Goal: Obtain resource: Download file/media

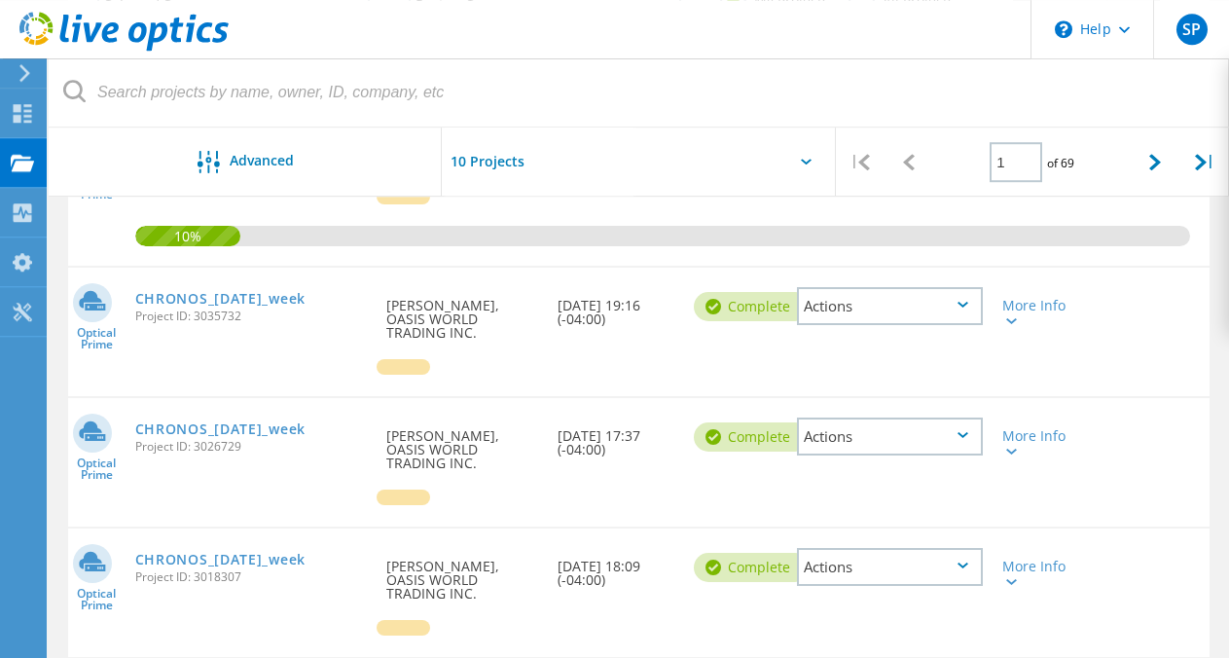
scroll to position [349, 0]
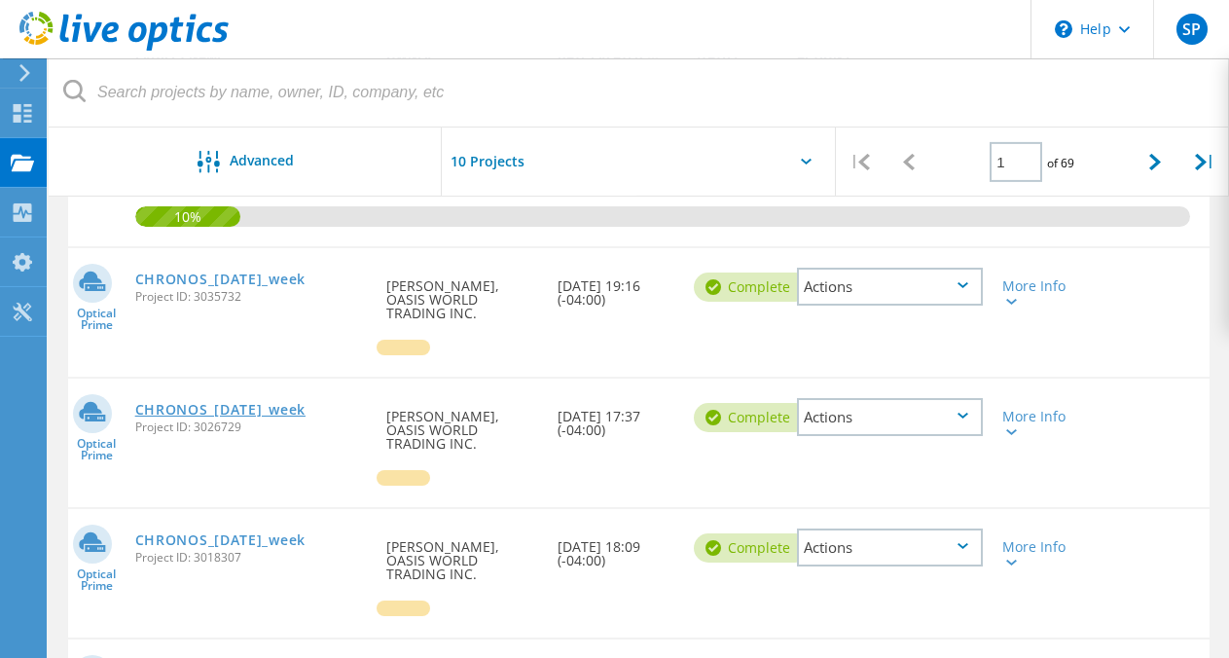
click at [286, 403] on link "CHRONOS_[DATE]_week" at bounding box center [220, 410] width 170 height 14
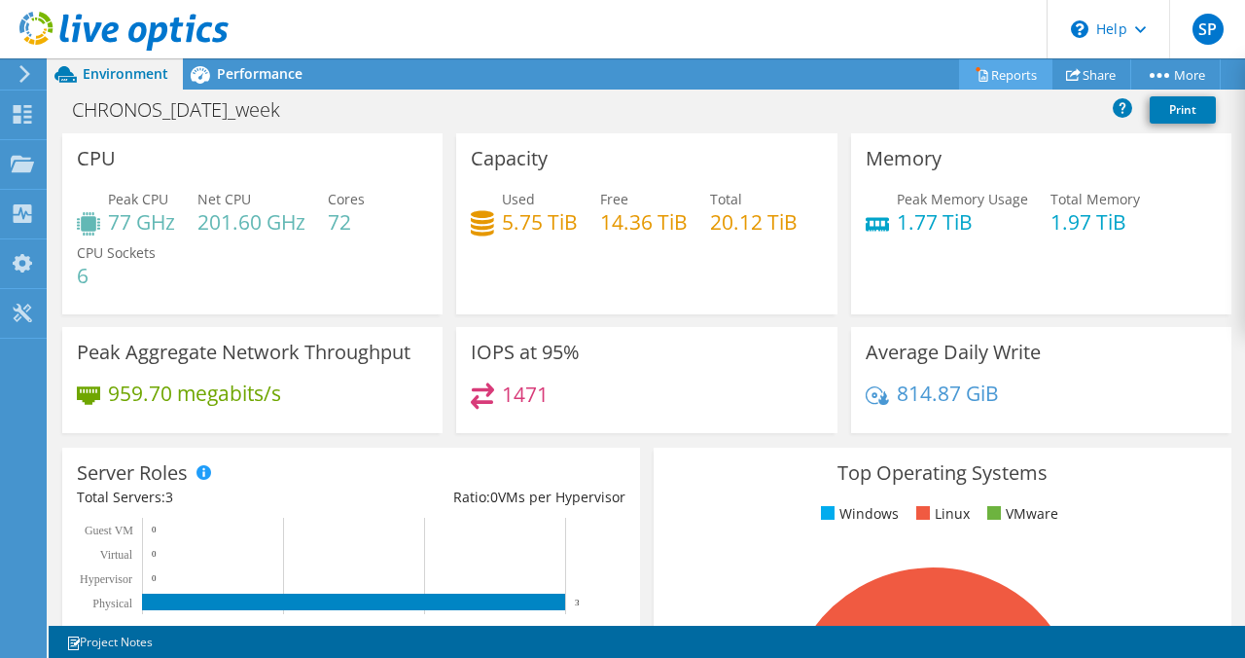
click at [984, 76] on link "Reports" at bounding box center [1005, 74] width 93 height 30
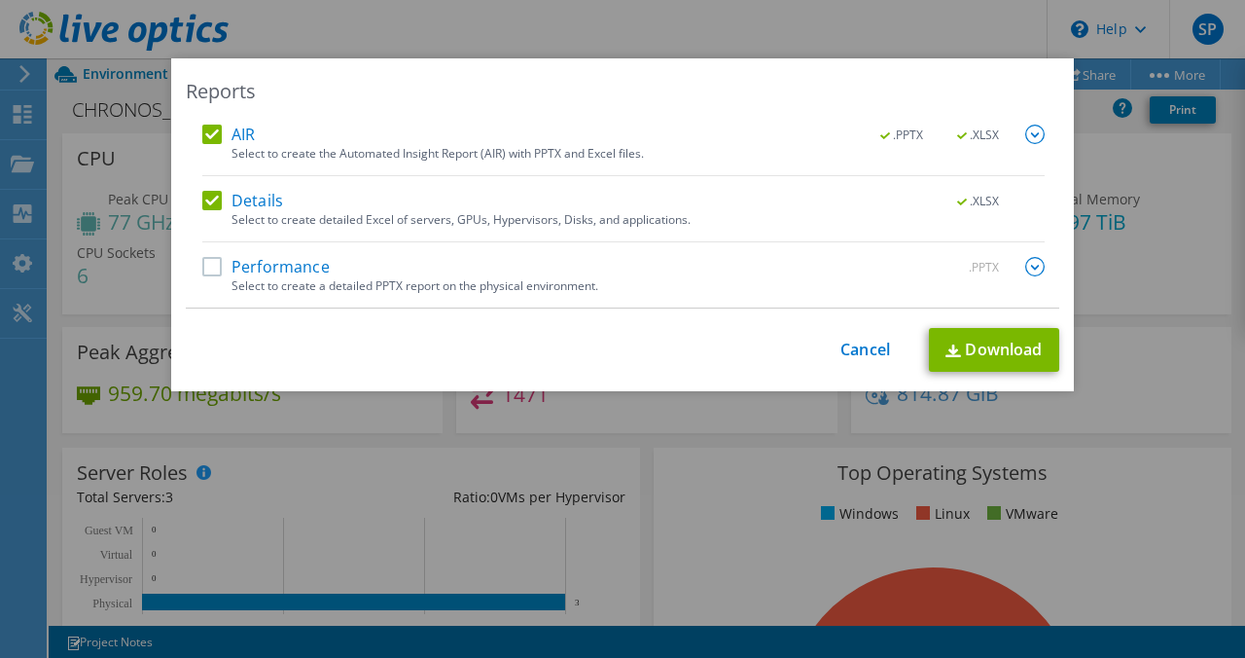
click at [207, 263] on label "Performance" at bounding box center [265, 266] width 127 height 19
click at [0, 0] on input "Performance" at bounding box center [0, 0] width 0 height 0
click at [207, 132] on label "AIR" at bounding box center [228, 134] width 53 height 19
click at [0, 0] on input "AIR" at bounding box center [0, 0] width 0 height 0
click at [1026, 264] on img at bounding box center [1035, 266] width 19 height 19
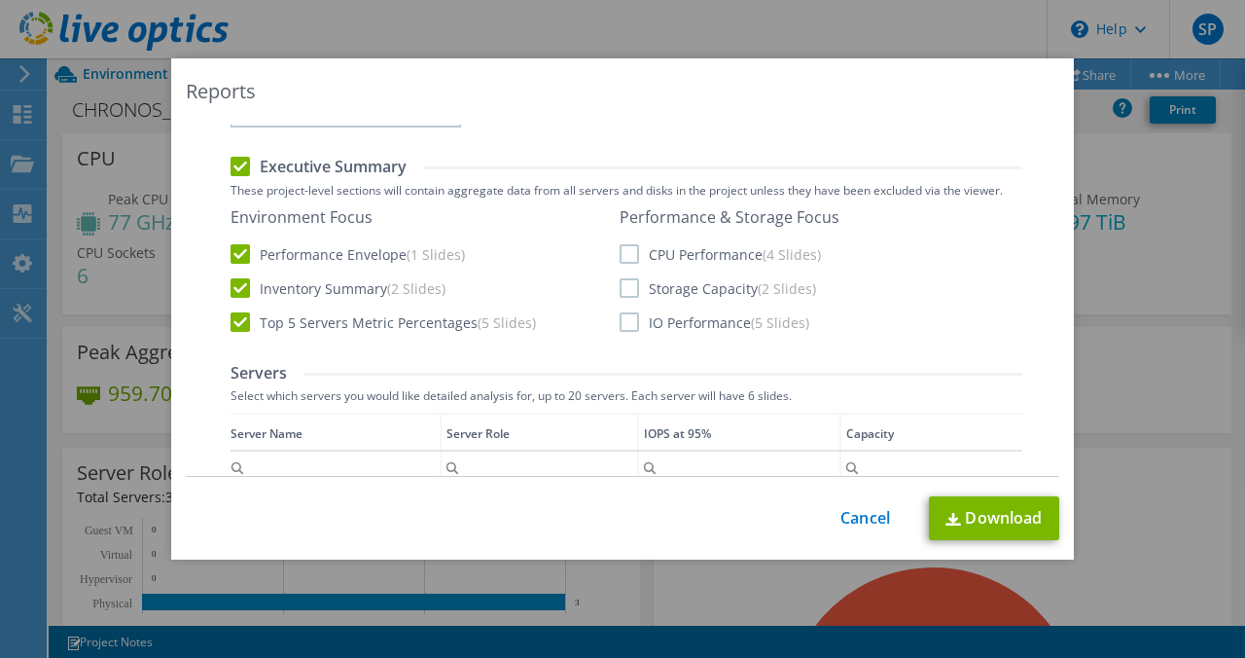
scroll to position [260, 0]
click at [624, 255] on label "CPU Performance (4 Slides)" at bounding box center [720, 252] width 201 height 19
click at [0, 0] on input "CPU Performance (4 Slides)" at bounding box center [0, 0] width 0 height 0
click at [623, 291] on label "Storage Capacity (2 Slides)" at bounding box center [718, 286] width 197 height 19
click at [0, 0] on input "Storage Capacity (2 Slides)" at bounding box center [0, 0] width 0 height 0
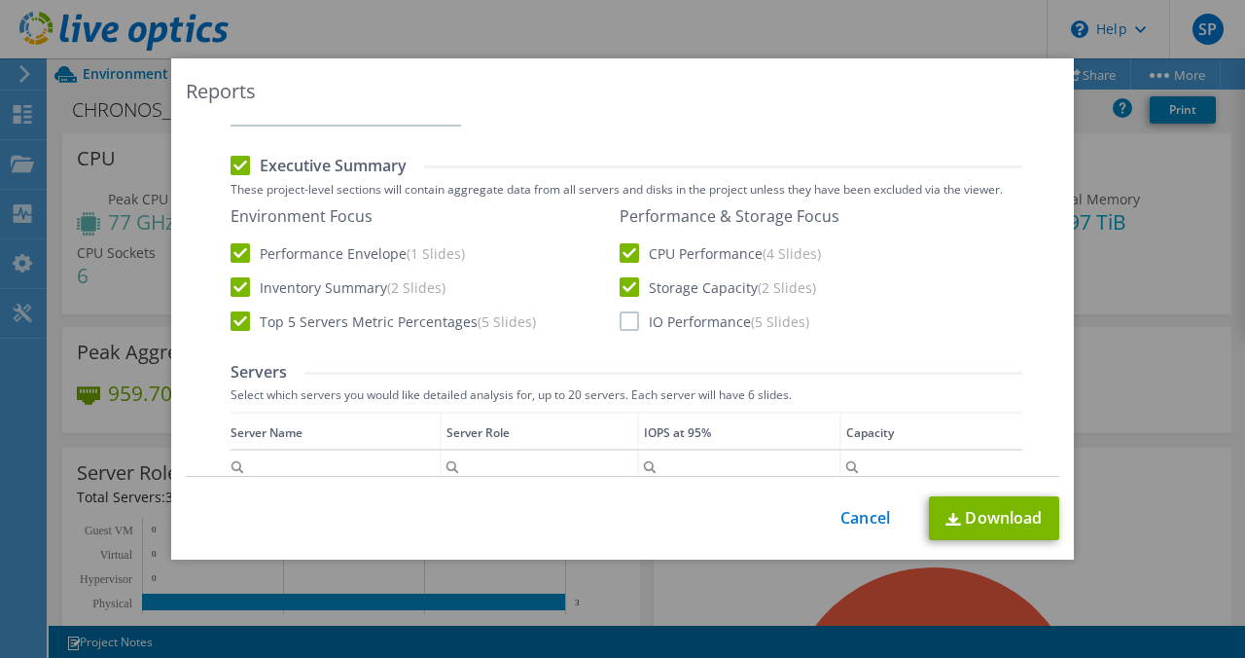
click at [623, 316] on label "IO Performance (5 Slides)" at bounding box center [715, 320] width 190 height 19
click at [0, 0] on input "IO Performance (5 Slides)" at bounding box center [0, 0] width 0 height 0
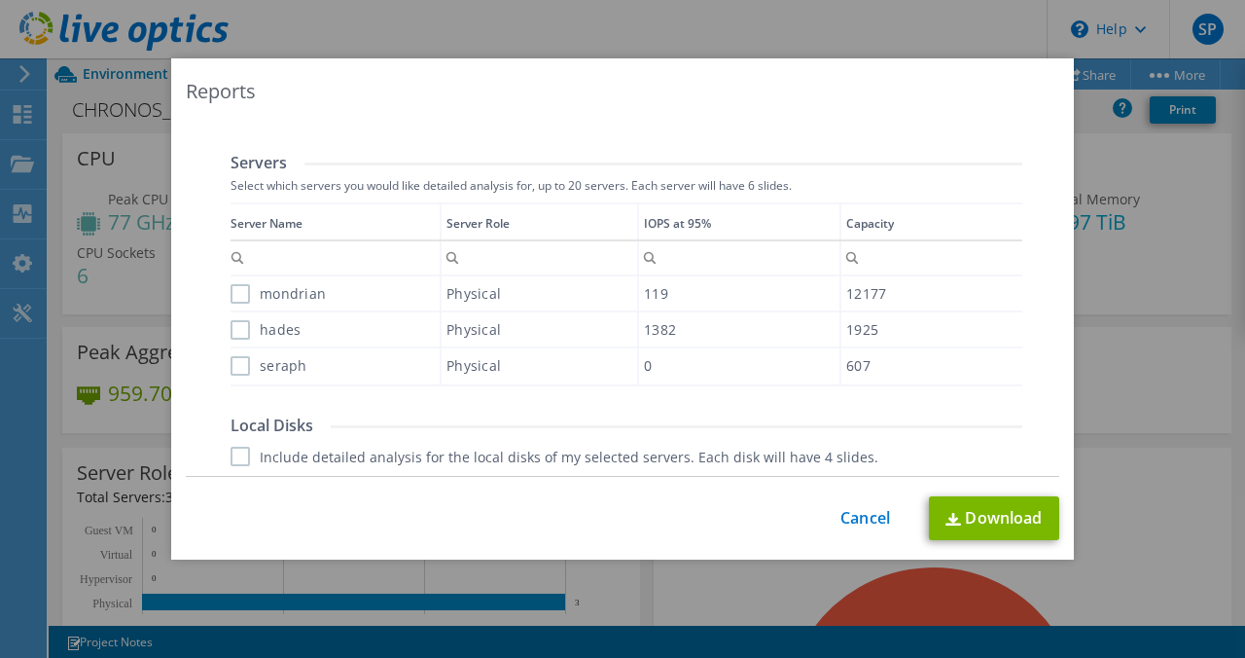
scroll to position [475, 0]
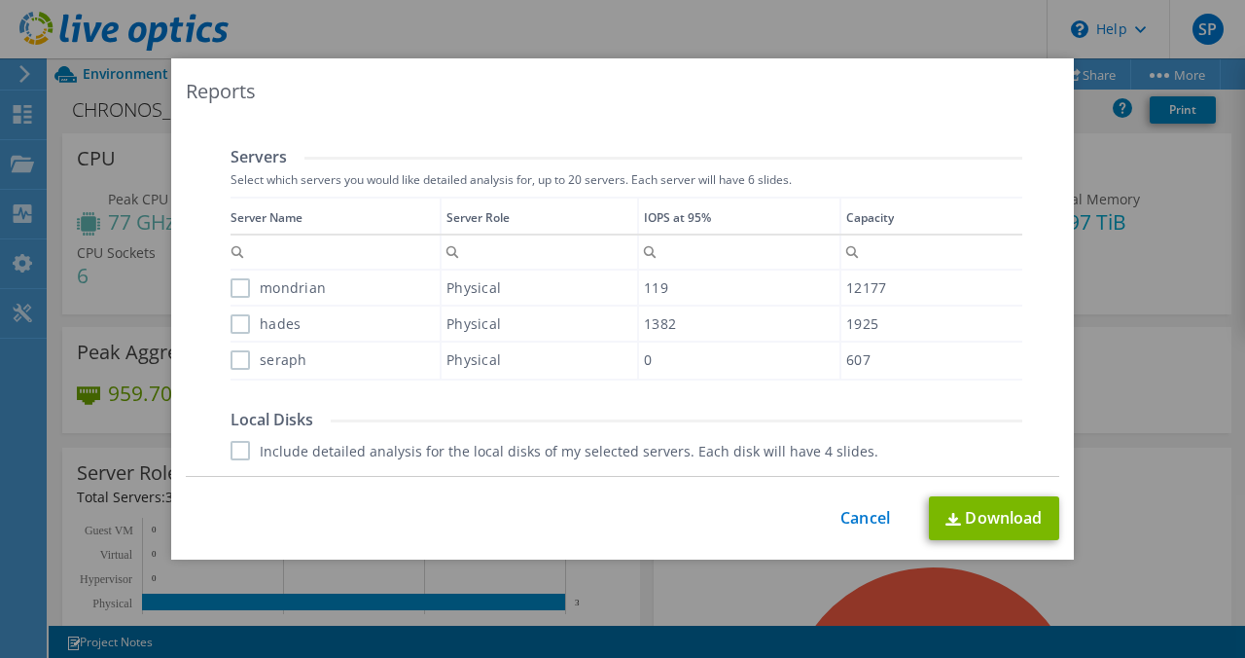
click at [231, 291] on label "mondrian" at bounding box center [278, 287] width 95 height 19
click at [0, 0] on input "mondrian" at bounding box center [0, 0] width 0 height 0
click at [231, 323] on label "hades" at bounding box center [266, 323] width 70 height 19
click at [0, 0] on input "hades" at bounding box center [0, 0] width 0 height 0
click at [233, 356] on label "seraph" at bounding box center [269, 359] width 77 height 19
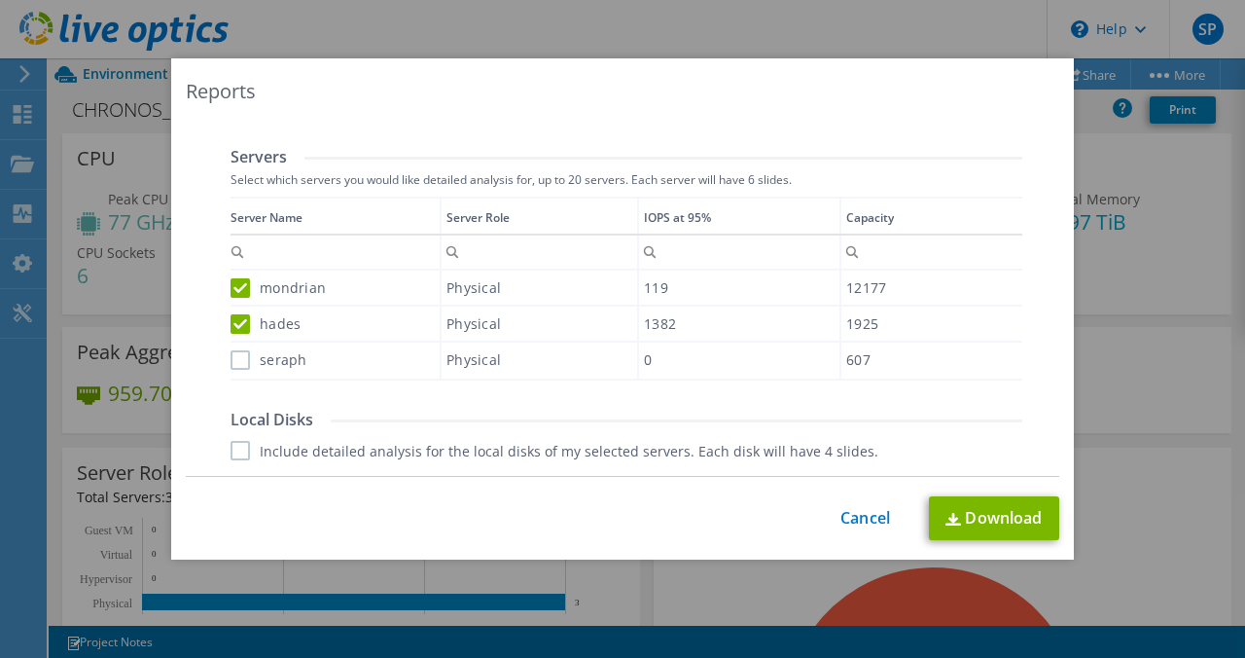
click at [0, 0] on input "seraph" at bounding box center [0, 0] width 0 height 0
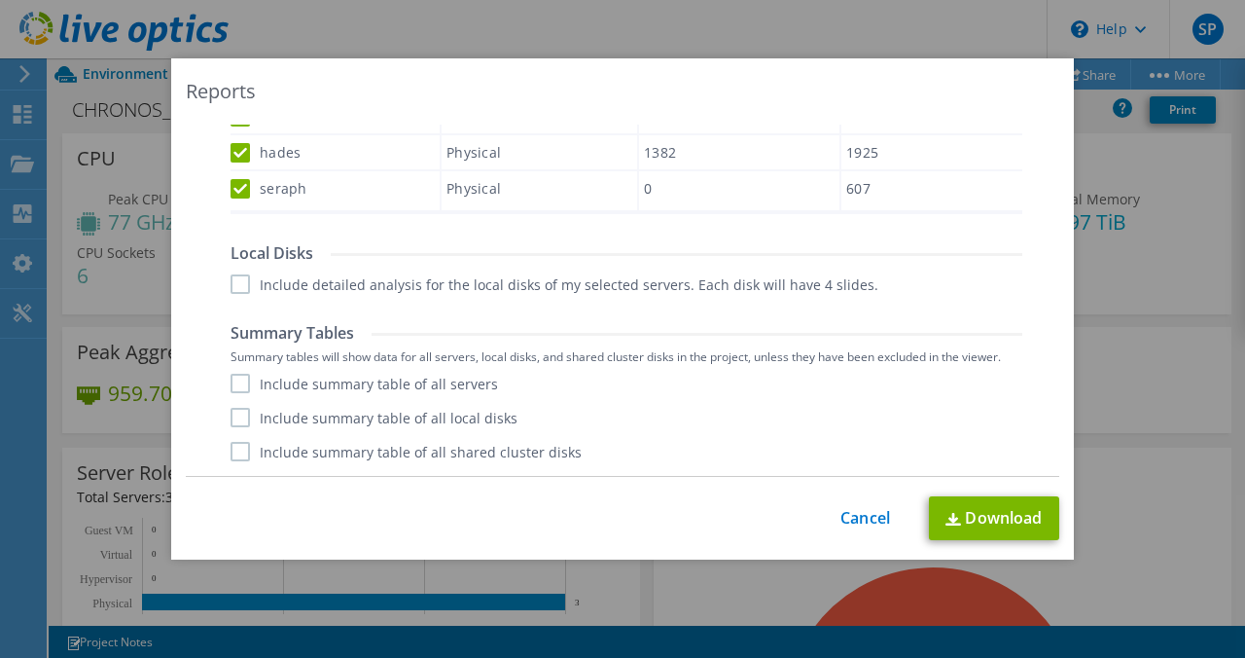
click at [233, 290] on label "Include detailed analysis for the local disks of my selected servers. Each disk…" at bounding box center [555, 283] width 648 height 19
click at [0, 0] on input "Include detailed analysis for the local disks of my selected servers. Each disk…" at bounding box center [0, 0] width 0 height 0
click at [236, 383] on label "Include summary table of all servers" at bounding box center [365, 383] width 268 height 19
click at [0, 0] on input "Include summary table of all servers" at bounding box center [0, 0] width 0 height 0
click at [236, 412] on label "Include summary table of all local disks" at bounding box center [374, 417] width 287 height 19
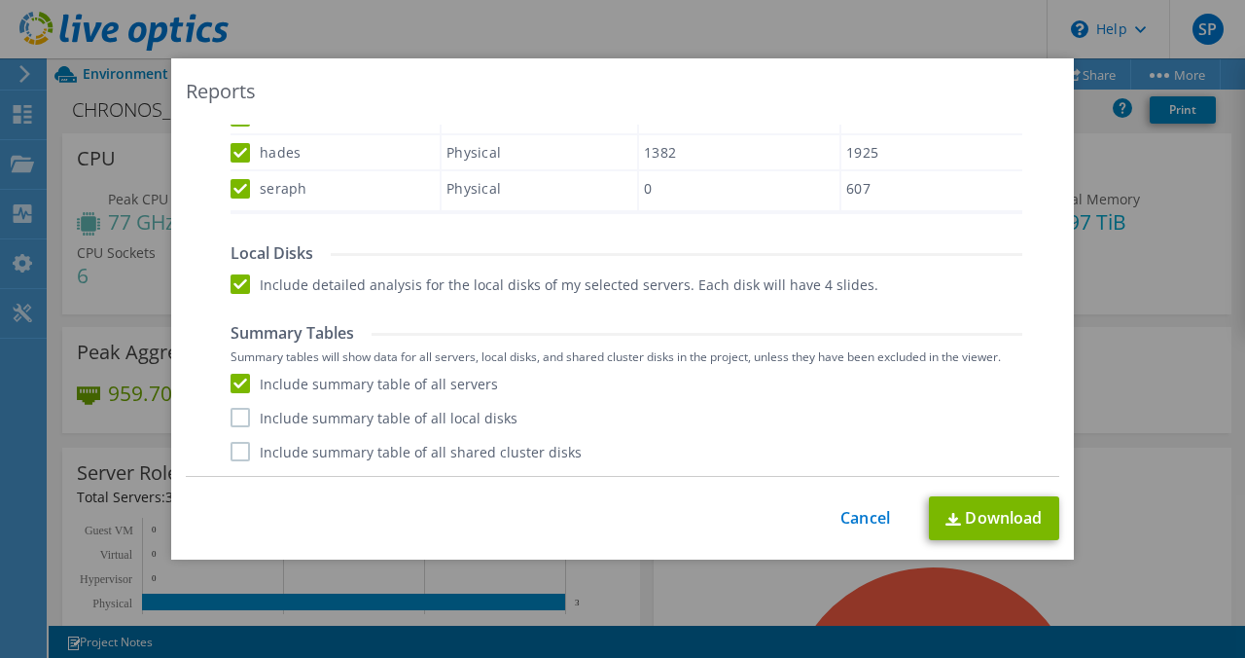
click at [0, 0] on input "Include summary table of all local disks" at bounding box center [0, 0] width 0 height 0
click at [236, 446] on label "Include summary table of all shared cluster disks" at bounding box center [406, 451] width 351 height 19
click at [0, 0] on input "Include summary table of all shared cluster disks" at bounding box center [0, 0] width 0 height 0
click at [990, 517] on link "Download" at bounding box center [994, 518] width 130 height 44
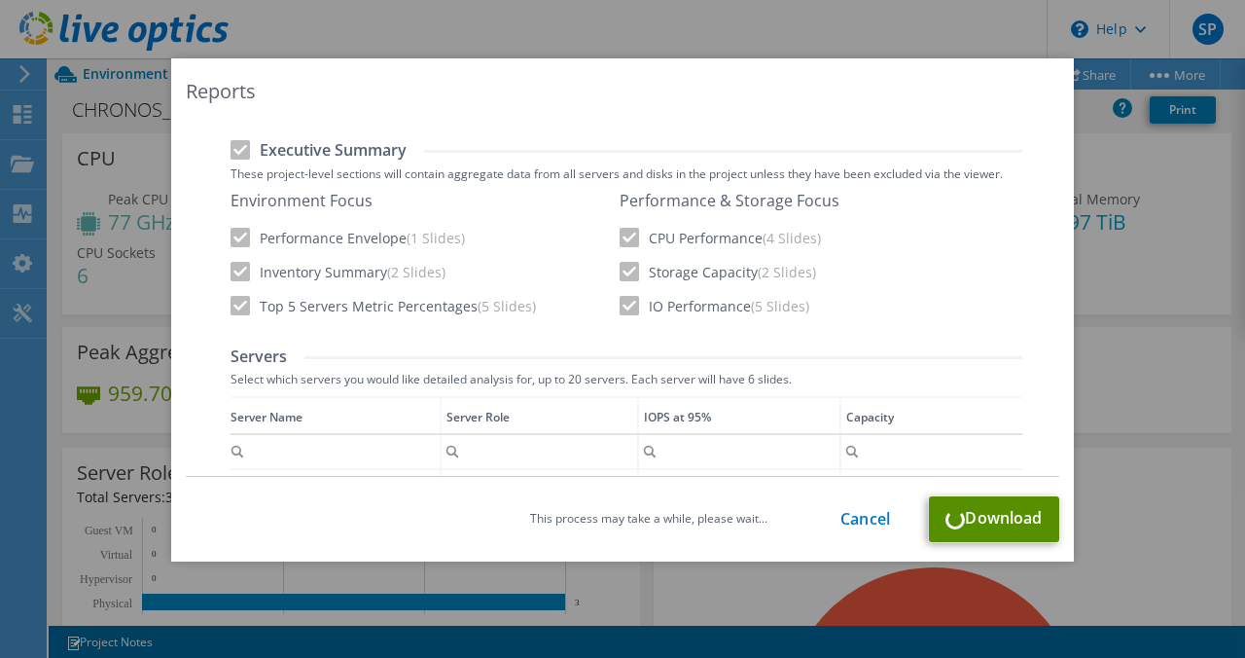
scroll to position [0, 0]
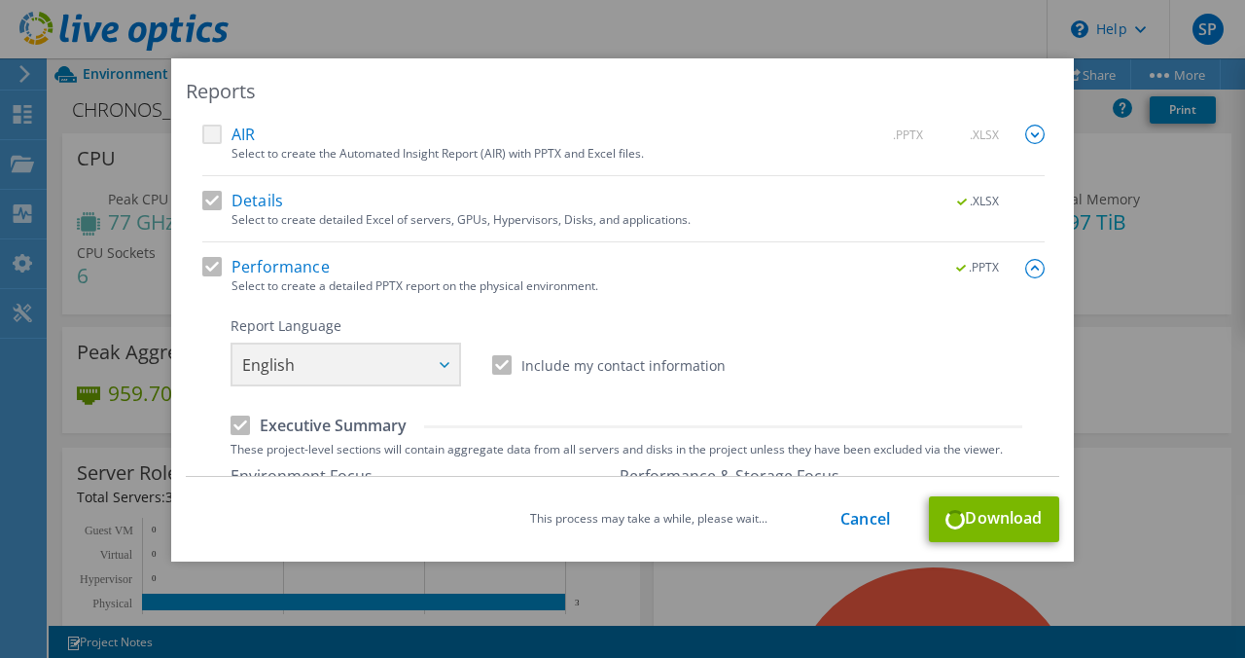
click at [640, 71] on div "Reports AIR .PPTX .XLSX Select to create the Automated Insight Report (AIR) wit…" at bounding box center [622, 309] width 903 height 503
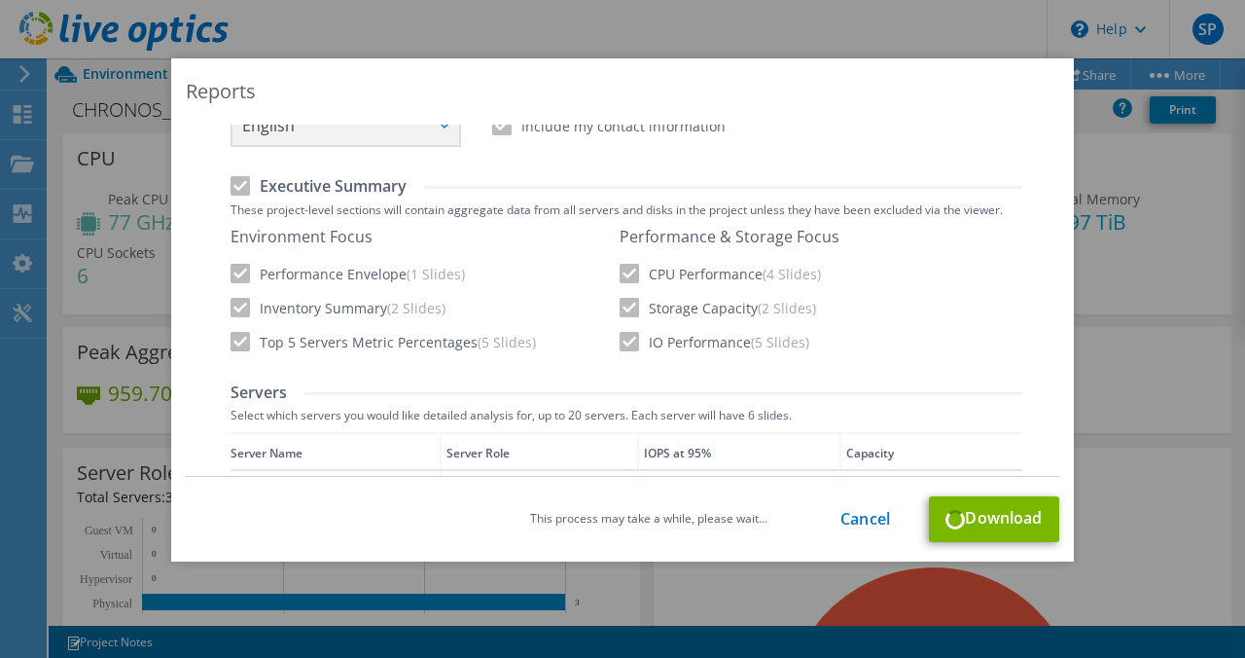
scroll to position [641, 0]
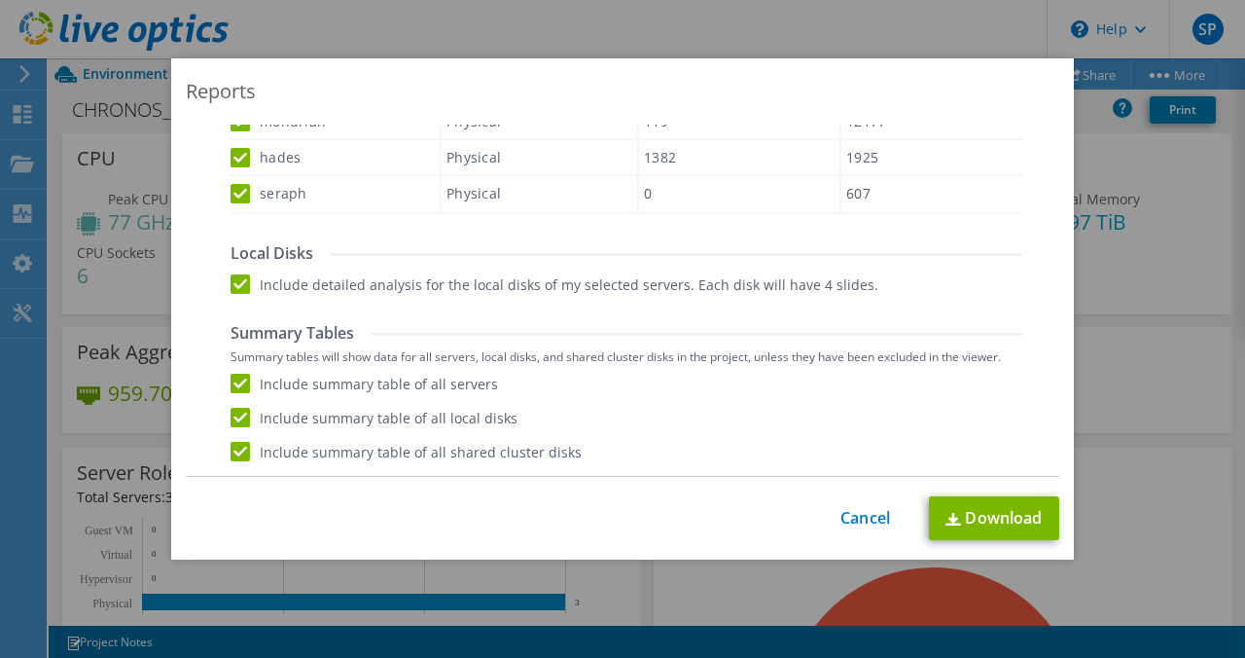
click at [574, 71] on div "Reports AIR .PPTX .XLSX Select to create the Automated Insight Report (AIR) wit…" at bounding box center [622, 308] width 903 height 501
click at [1107, 273] on div "Reports AIR .PPTX .XLSX Select to create the Automated Insight Report (AIR) wit…" at bounding box center [622, 328] width 1245 height 541
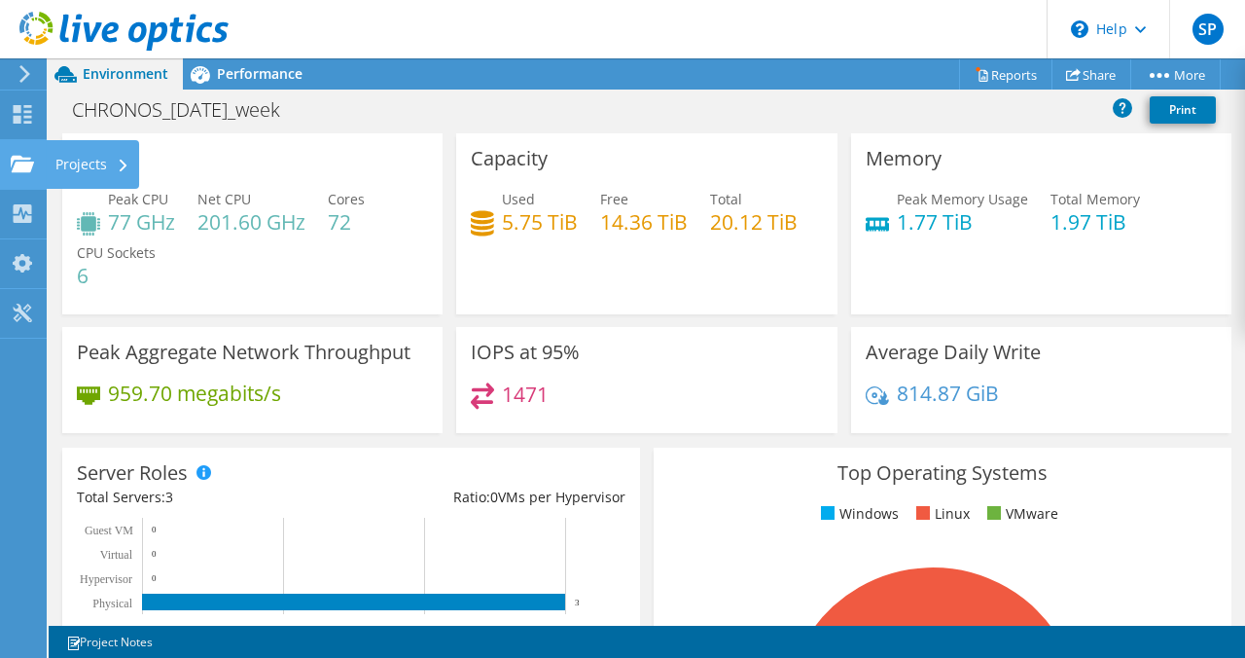
click at [100, 162] on div "Projects" at bounding box center [92, 164] width 93 height 49
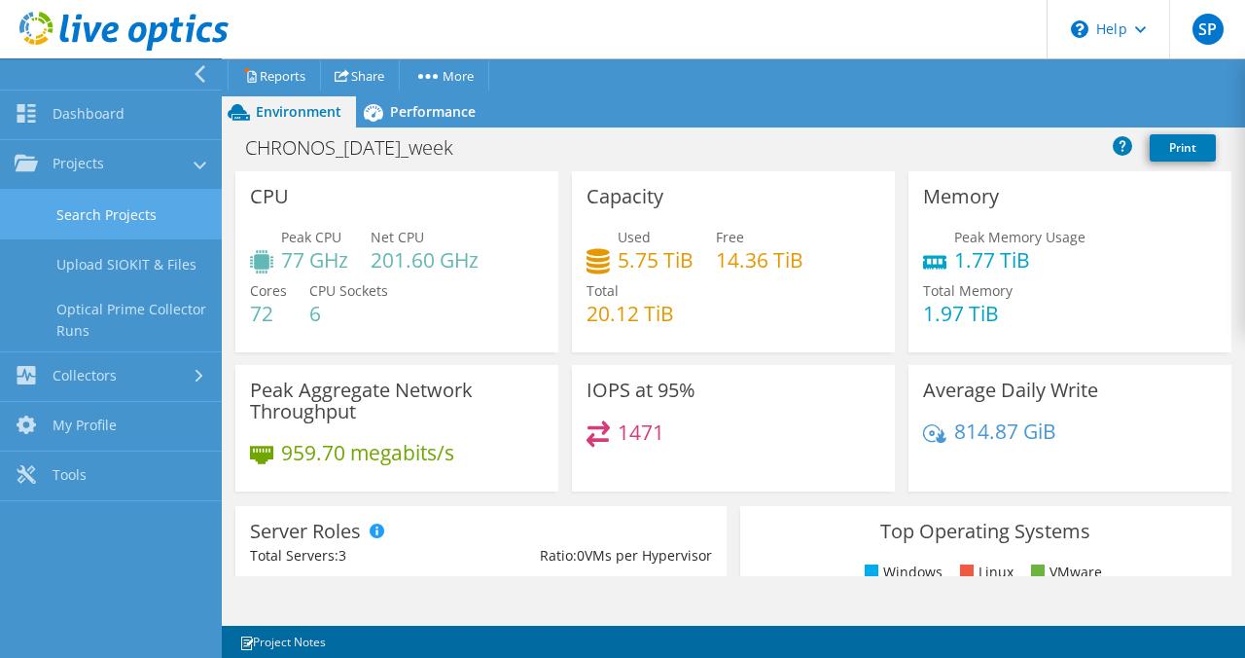
click at [141, 218] on link "Search Projects" at bounding box center [111, 215] width 222 height 50
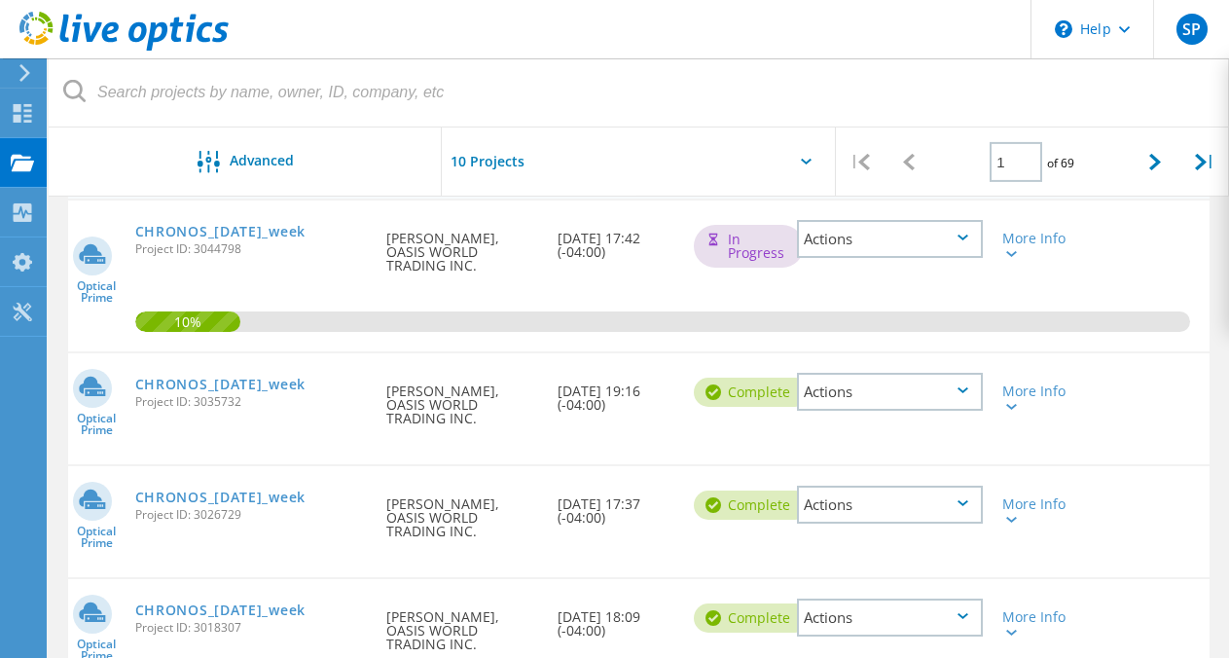
scroll to position [98, 0]
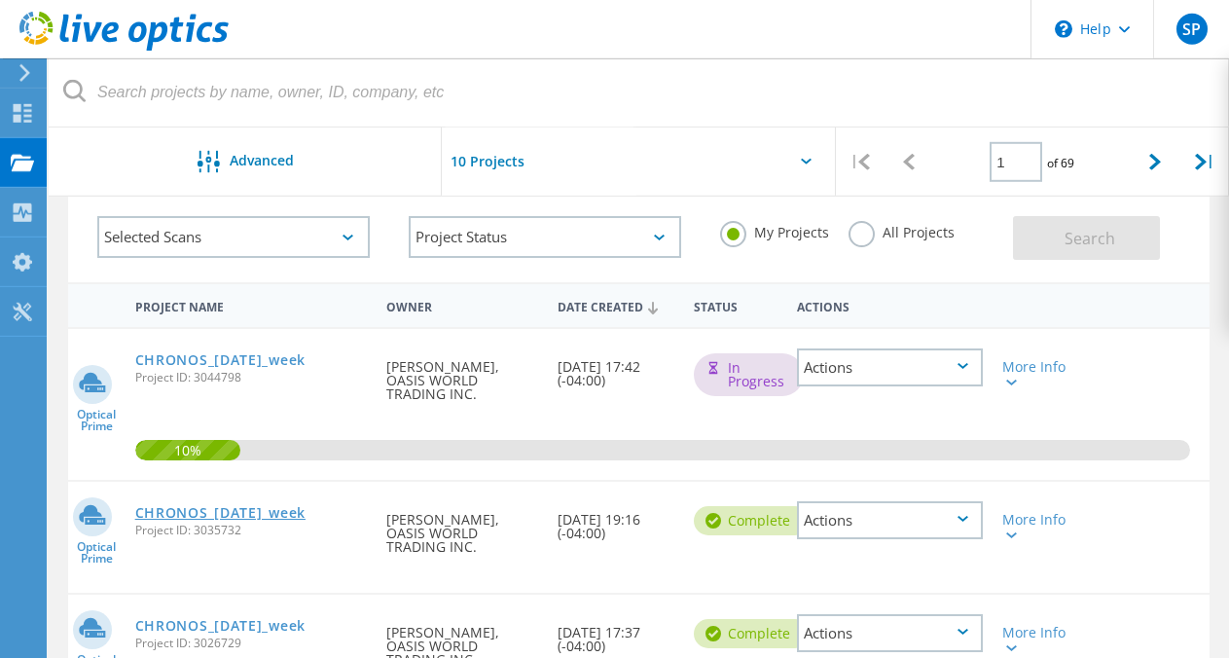
click at [276, 506] on link "CHRONOS_2025-09-01_week" at bounding box center [220, 513] width 170 height 14
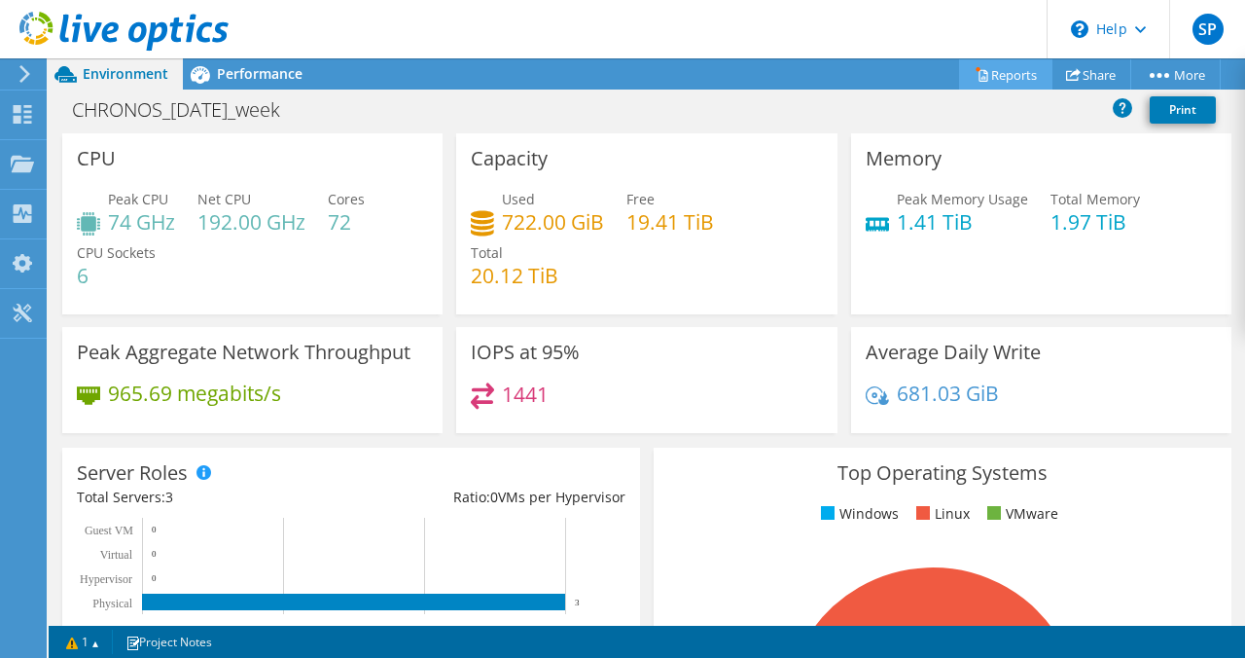
click at [990, 70] on link "Reports" at bounding box center [1005, 74] width 93 height 30
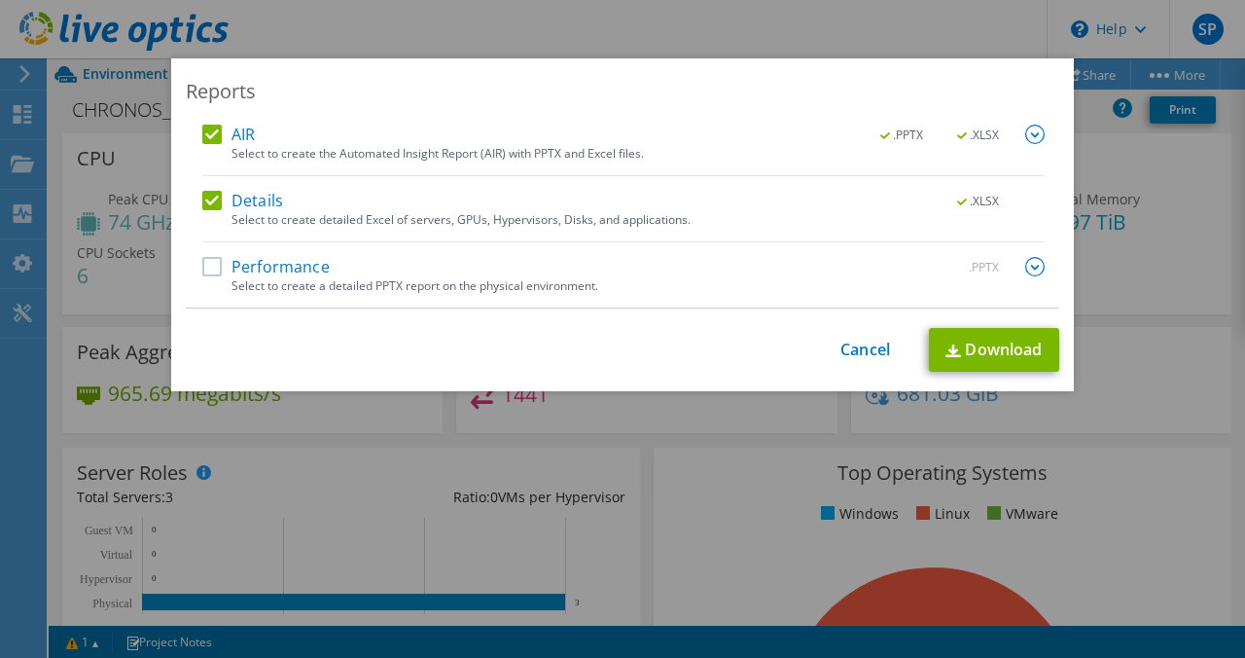
click at [203, 264] on label "Performance" at bounding box center [265, 266] width 127 height 19
click at [0, 0] on input "Performance" at bounding box center [0, 0] width 0 height 0
click at [203, 131] on label "AIR" at bounding box center [228, 134] width 53 height 19
click at [0, 0] on input "AIR" at bounding box center [0, 0] width 0 height 0
click at [1026, 265] on img at bounding box center [1035, 266] width 19 height 19
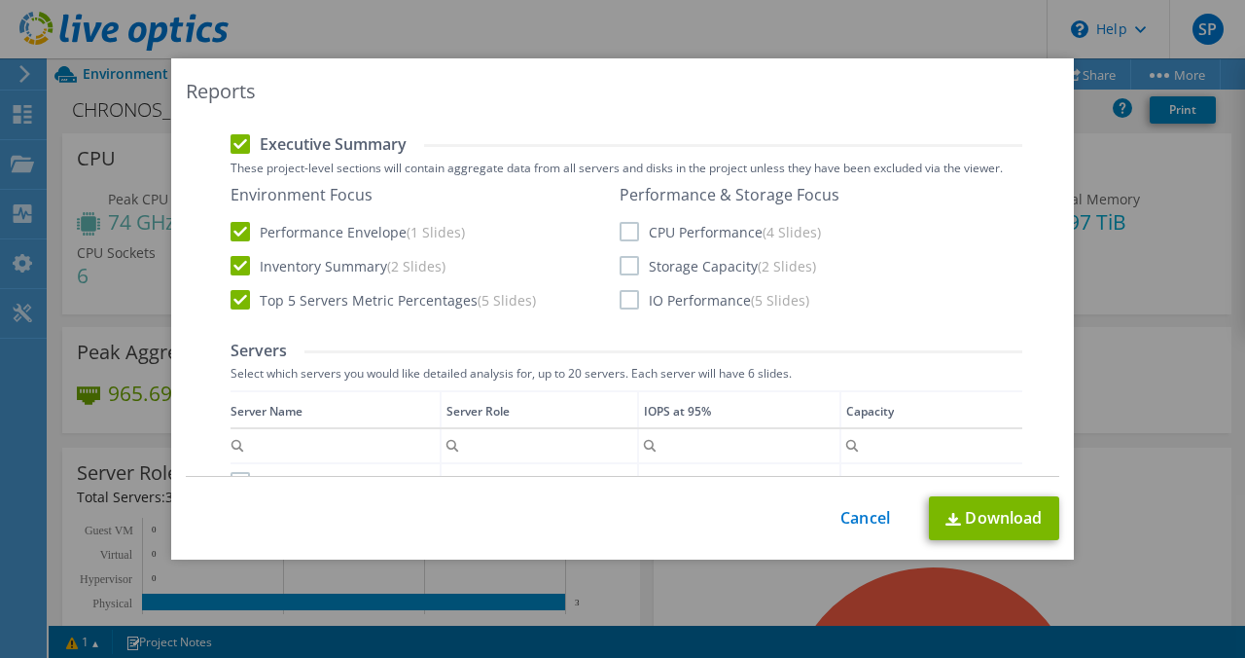
scroll to position [279, 0]
click at [630, 234] on label "CPU Performance (4 Slides)" at bounding box center [720, 233] width 201 height 19
click at [0, 0] on input "CPU Performance (4 Slides)" at bounding box center [0, 0] width 0 height 0
click at [630, 262] on label "Storage Capacity (2 Slides)" at bounding box center [718, 267] width 197 height 19
click at [0, 0] on input "Storage Capacity (2 Slides)" at bounding box center [0, 0] width 0 height 0
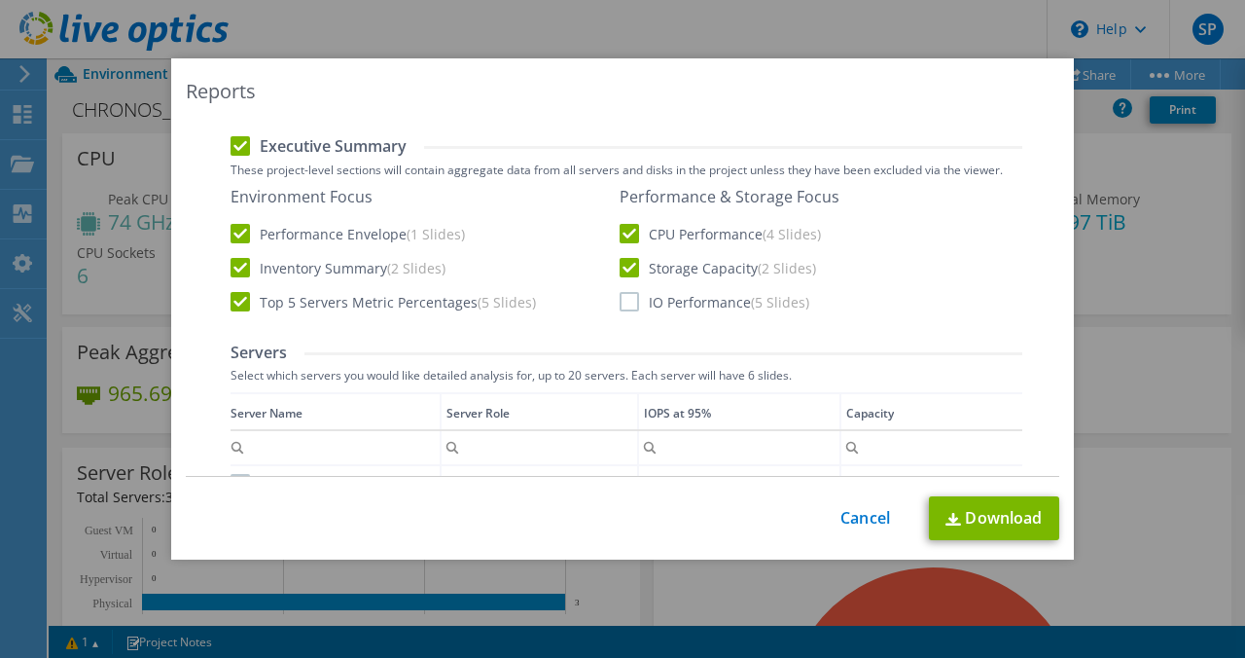
click at [630, 301] on label "IO Performance (5 Slides)" at bounding box center [715, 301] width 190 height 19
click at [0, 0] on input "IO Performance (5 Slides)" at bounding box center [0, 0] width 0 height 0
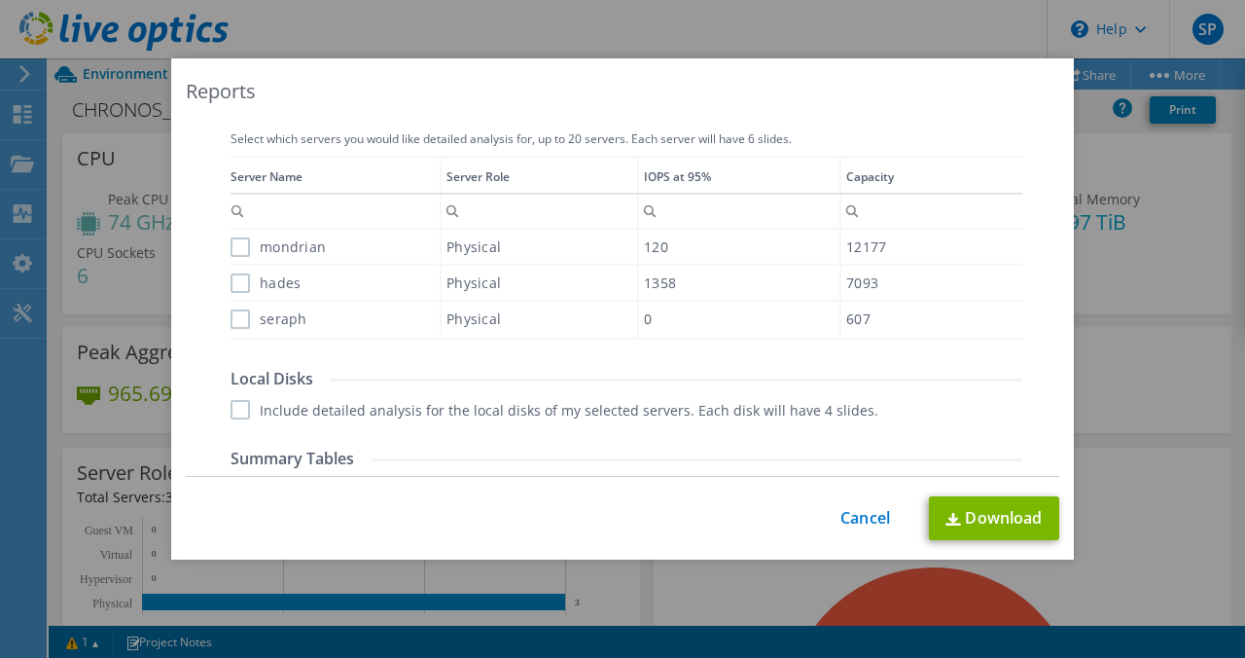
scroll to position [542, 0]
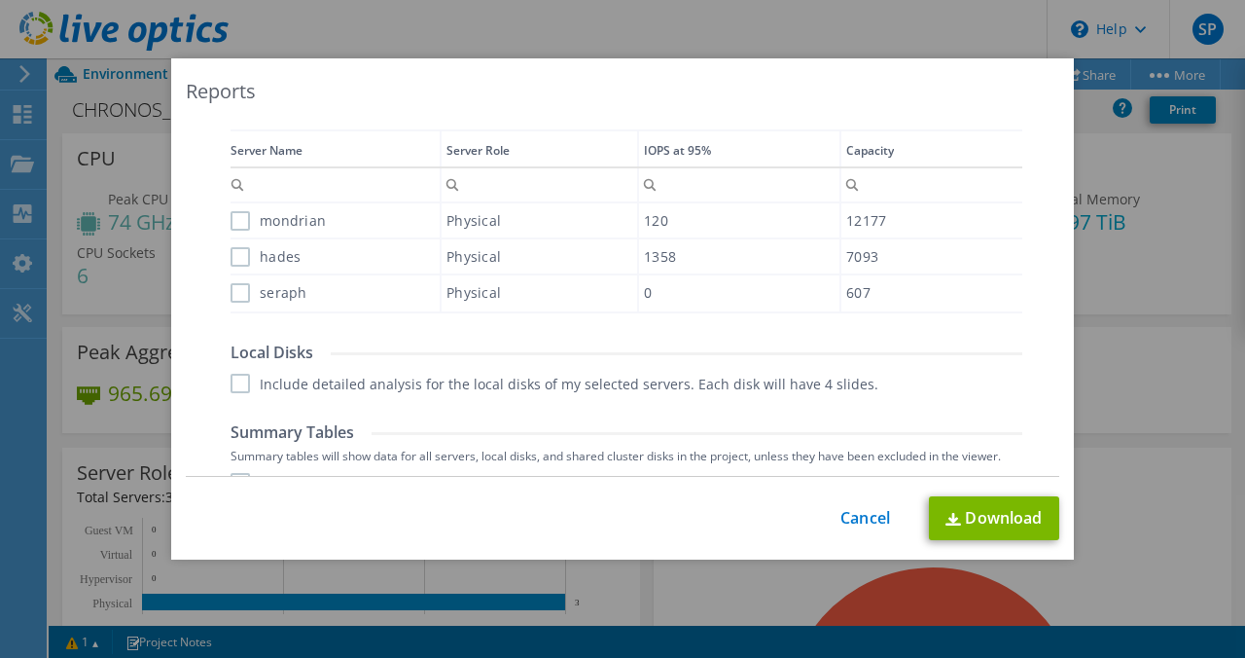
click at [233, 214] on label "mondrian" at bounding box center [278, 220] width 95 height 19
click at [0, 0] on input "mondrian" at bounding box center [0, 0] width 0 height 0
click at [232, 259] on label "hades" at bounding box center [266, 256] width 70 height 19
click at [0, 0] on input "hades" at bounding box center [0, 0] width 0 height 0
click at [231, 294] on label "seraph" at bounding box center [269, 292] width 77 height 19
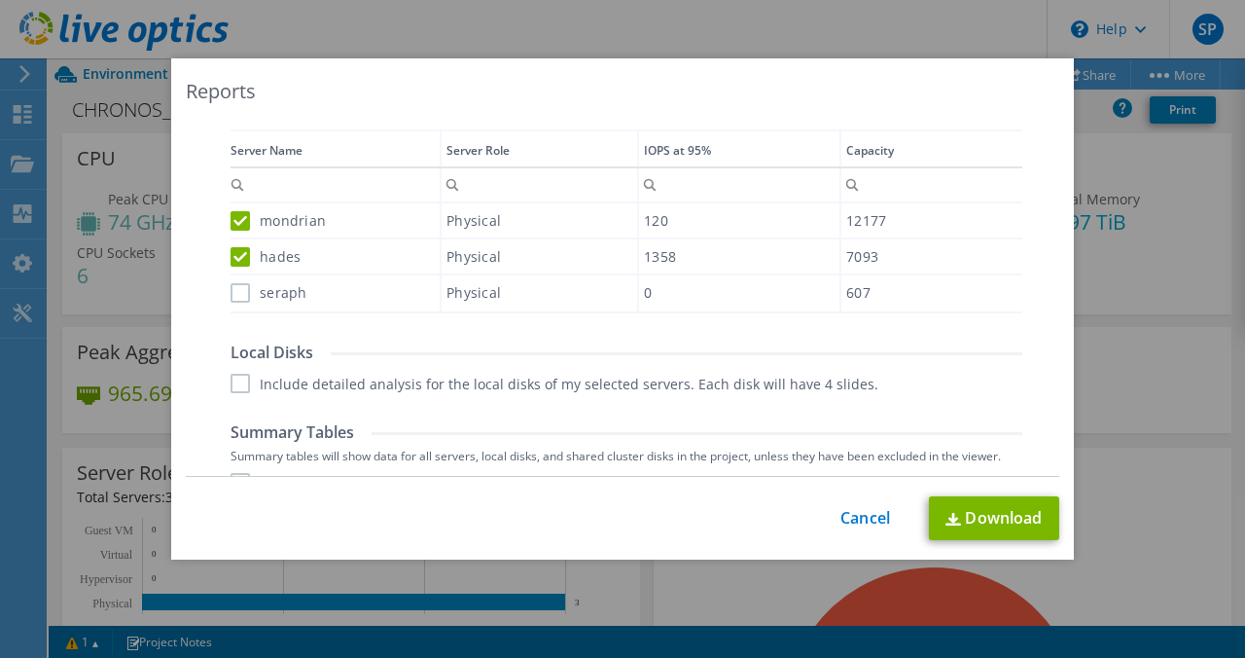
click at [0, 0] on input "seraph" at bounding box center [0, 0] width 0 height 0
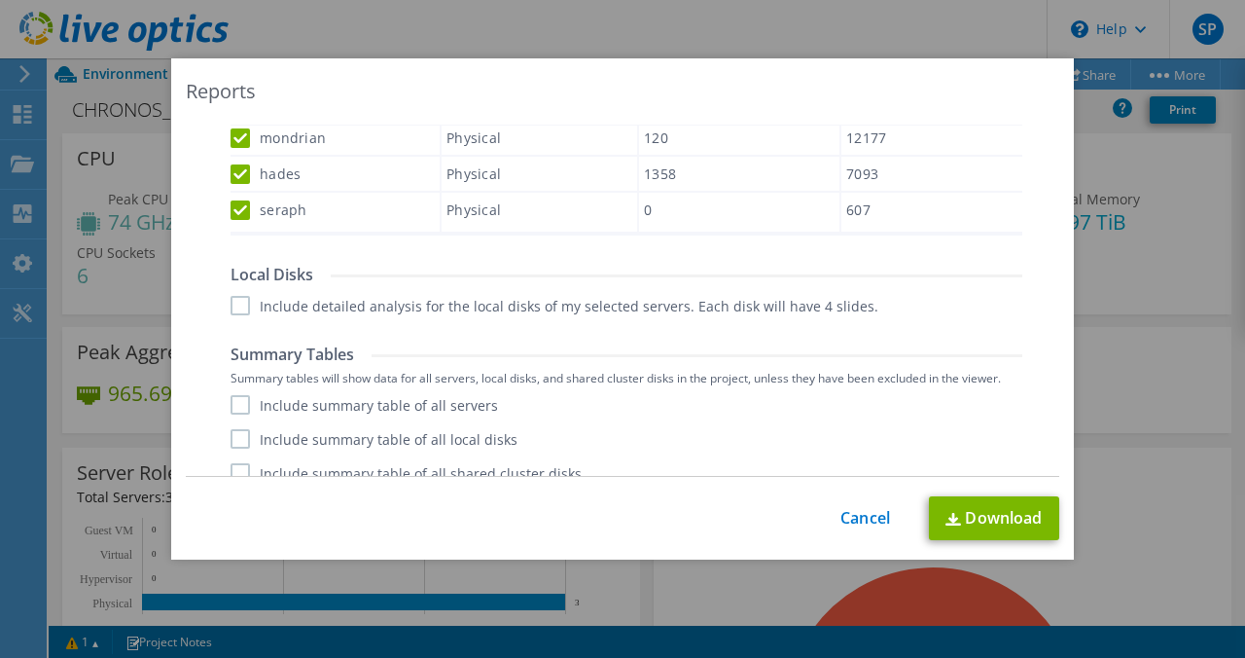
scroll to position [621, 0]
click at [235, 297] on label "Include detailed analysis for the local disks of my selected servers. Each disk…" at bounding box center [555, 304] width 648 height 19
click at [0, 0] on input "Include detailed analysis for the local disks of my selected servers. Each disk…" at bounding box center [0, 0] width 0 height 0
click at [231, 405] on label "Include summary table of all servers" at bounding box center [365, 403] width 268 height 19
click at [0, 0] on input "Include summary table of all servers" at bounding box center [0, 0] width 0 height 0
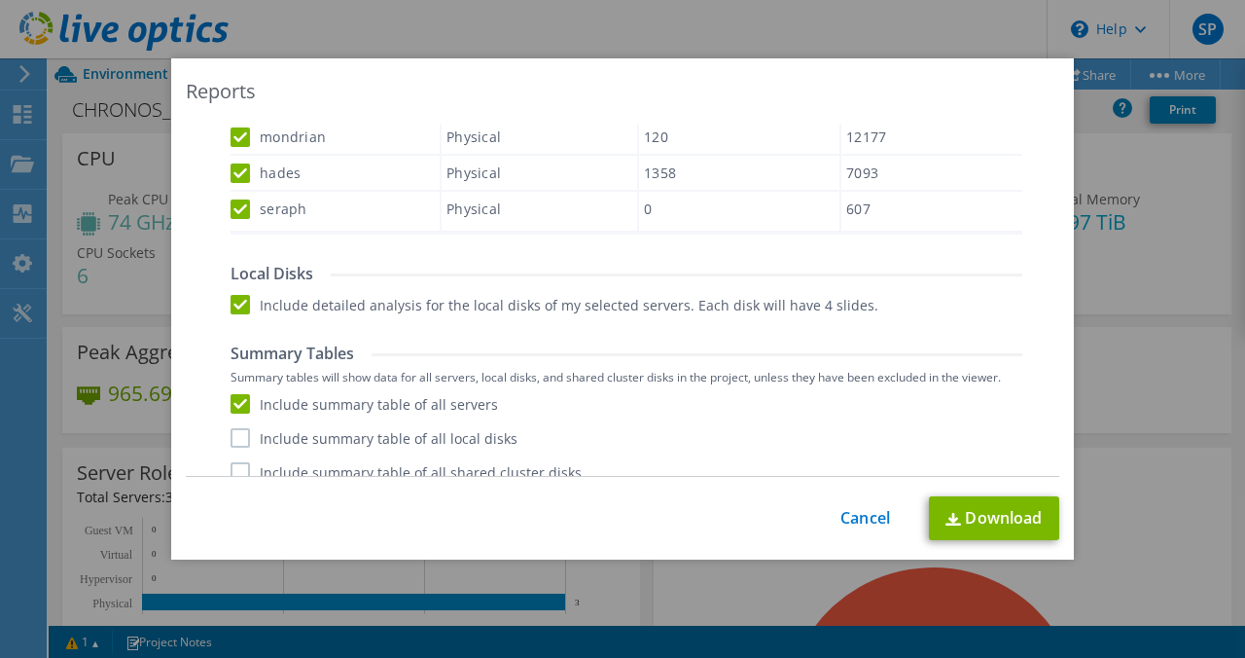
scroll to position [641, 0]
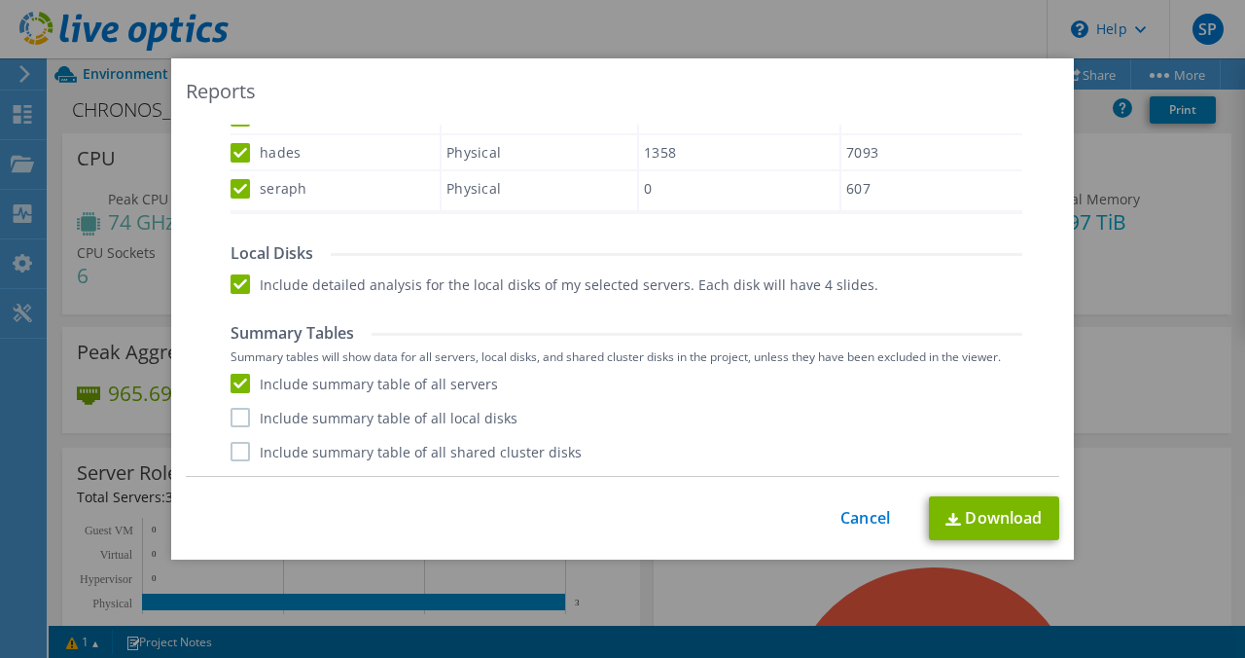
click at [232, 420] on label "Include summary table of all local disks" at bounding box center [374, 417] width 287 height 19
click at [0, 0] on input "Include summary table of all local disks" at bounding box center [0, 0] width 0 height 0
click at [232, 439] on div "Include summary table of all servers Include summary table of all local disks I…" at bounding box center [627, 418] width 792 height 88
click at [232, 450] on label "Include summary table of all shared cluster disks" at bounding box center [406, 451] width 351 height 19
click at [0, 0] on input "Include summary table of all shared cluster disks" at bounding box center [0, 0] width 0 height 0
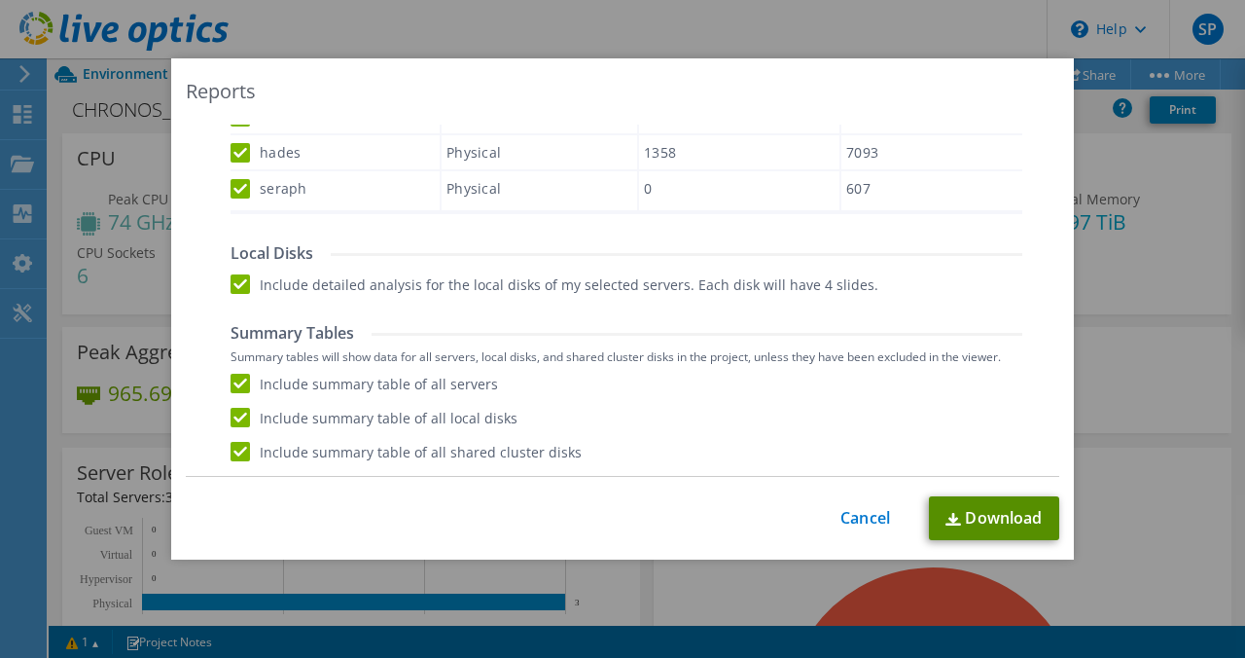
click at [992, 513] on link "Download" at bounding box center [994, 518] width 130 height 44
click at [587, 83] on div "Reports" at bounding box center [623, 91] width 874 height 27
click at [1032, 170] on div "AIR .PPTX .XLSX Select to create the Automated Insight Report (AIR) with PPTX a…" at bounding box center [623, 301] width 874 height 352
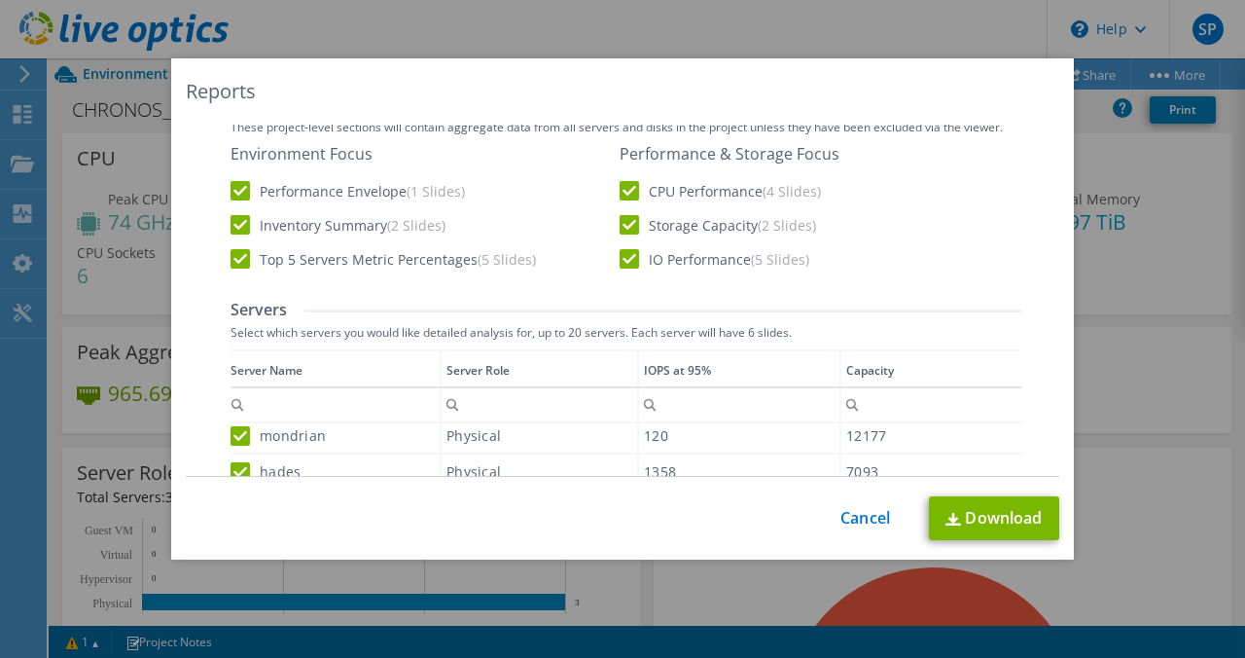
scroll to position [0, 0]
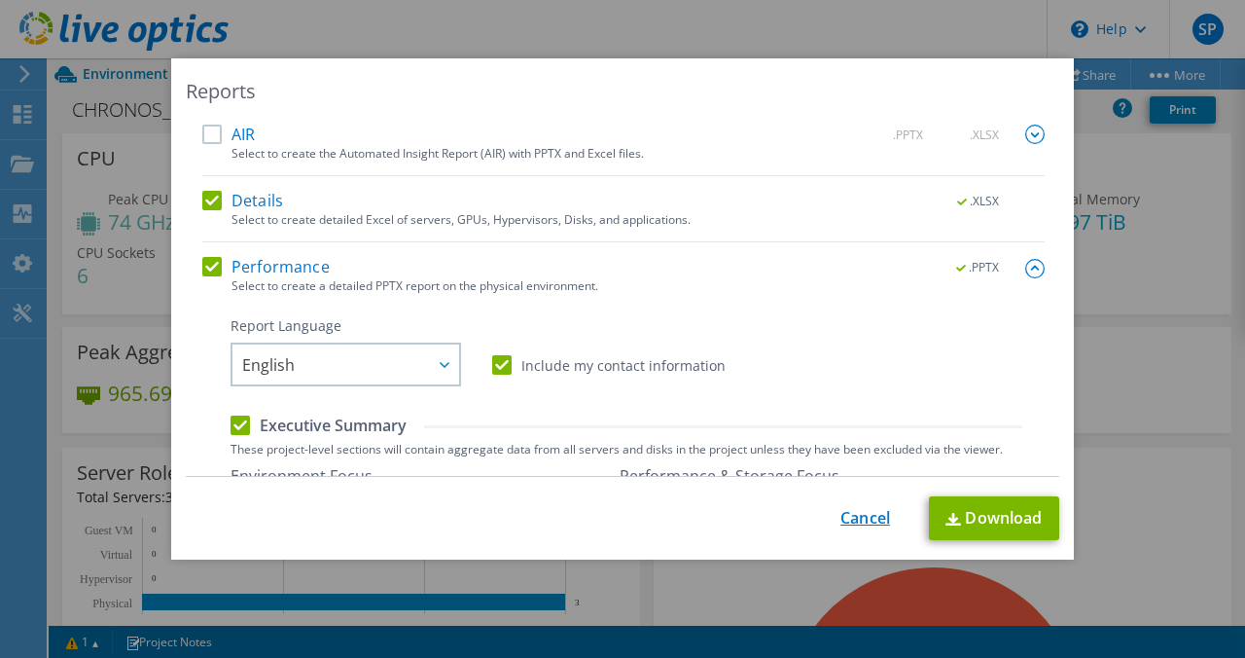
click at [863, 519] on link "Cancel" at bounding box center [866, 518] width 50 height 18
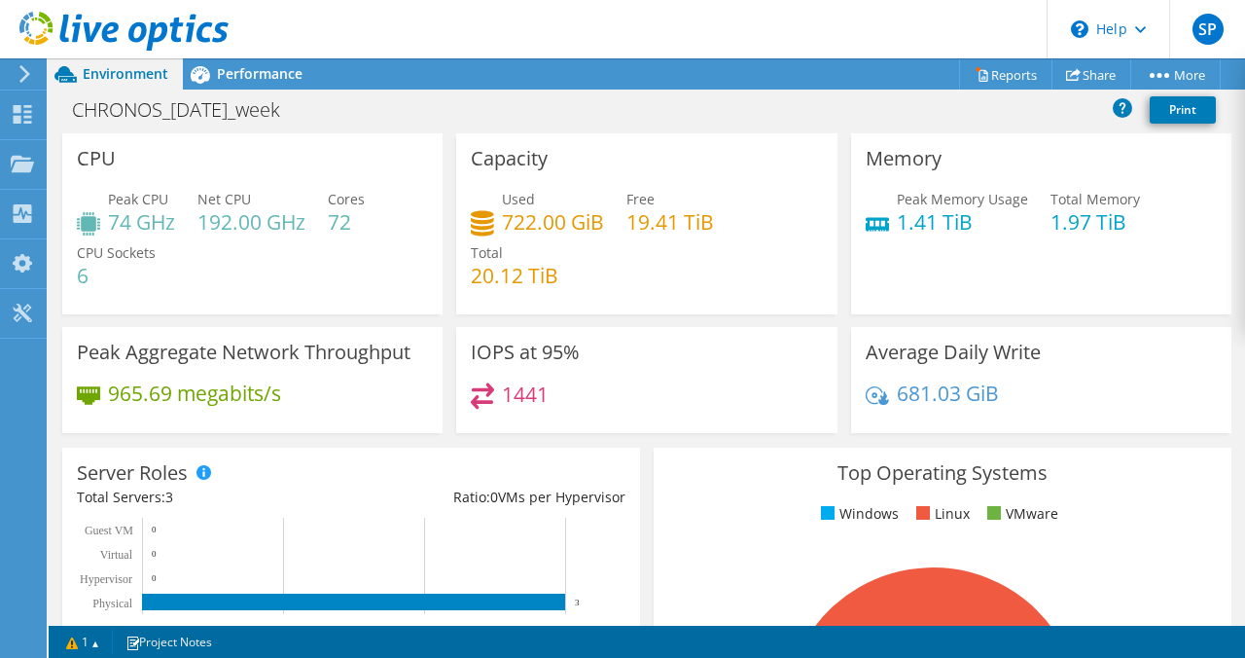
click at [660, 221] on h4 "19.41 TiB" at bounding box center [671, 221] width 88 height 21
click at [676, 284] on div "Used 722.00 GiB Free 19.41 TiB Total 20.12 TiB" at bounding box center [646, 247] width 351 height 117
click at [103, 156] on div "Projects" at bounding box center [92, 164] width 93 height 49
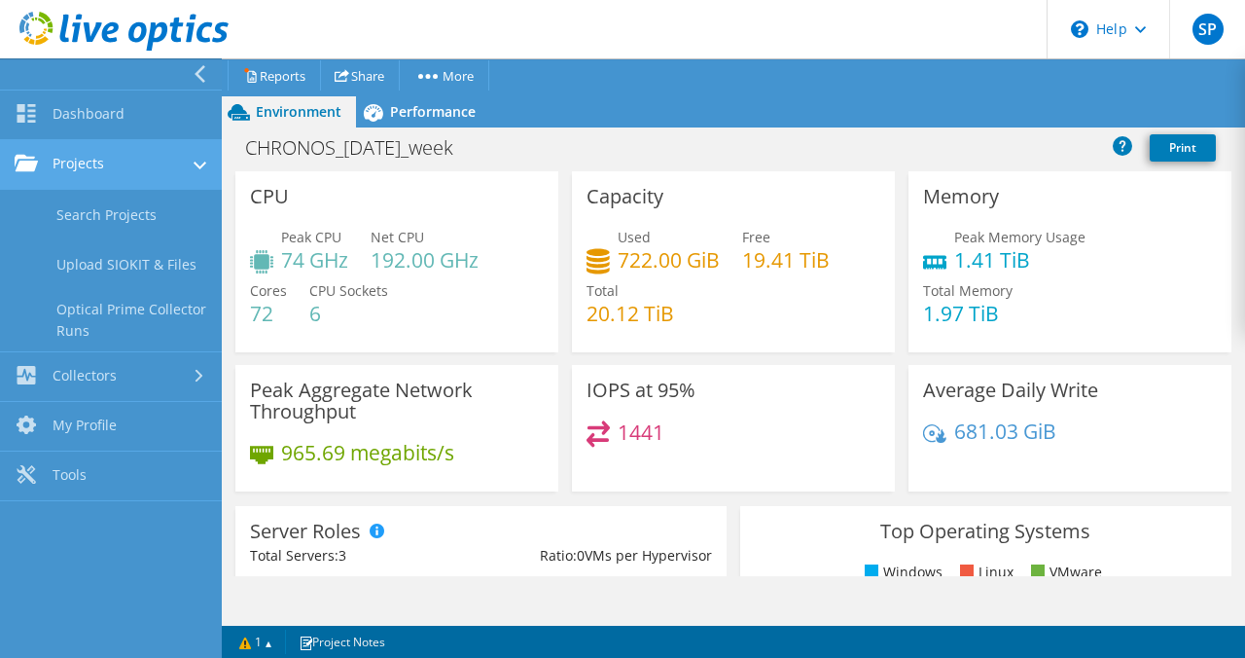
click at [175, 163] on link "Projects" at bounding box center [111, 165] width 222 height 50
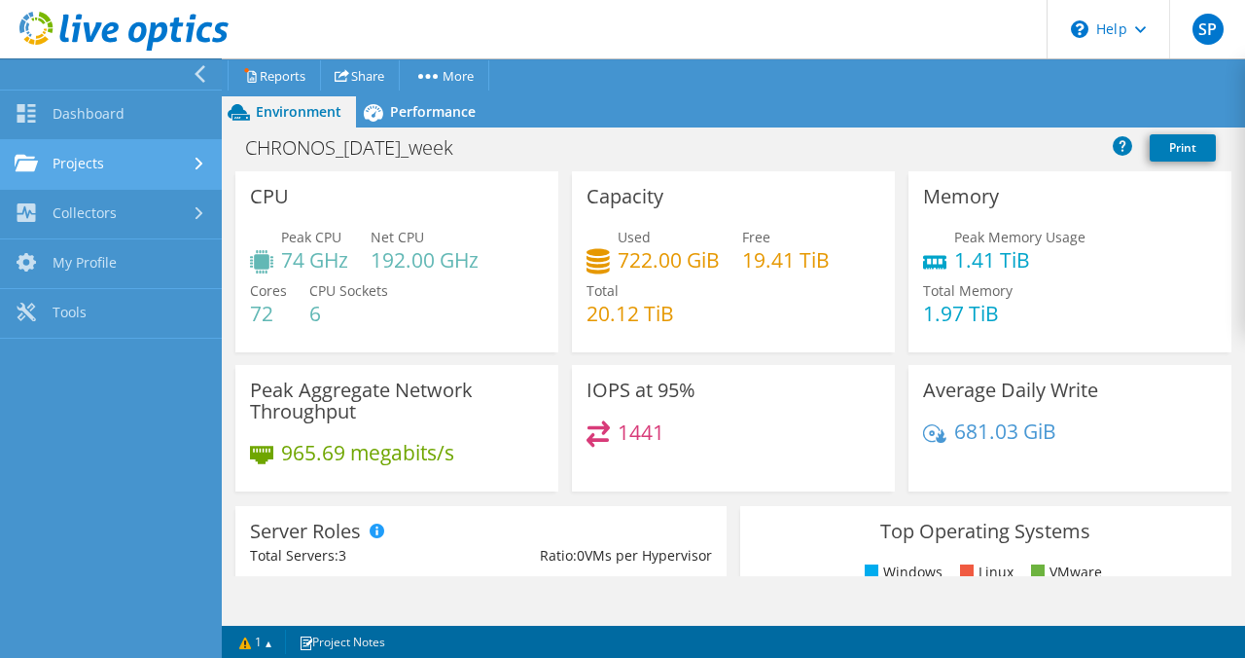
click at [175, 163] on link "Projects" at bounding box center [111, 165] width 222 height 50
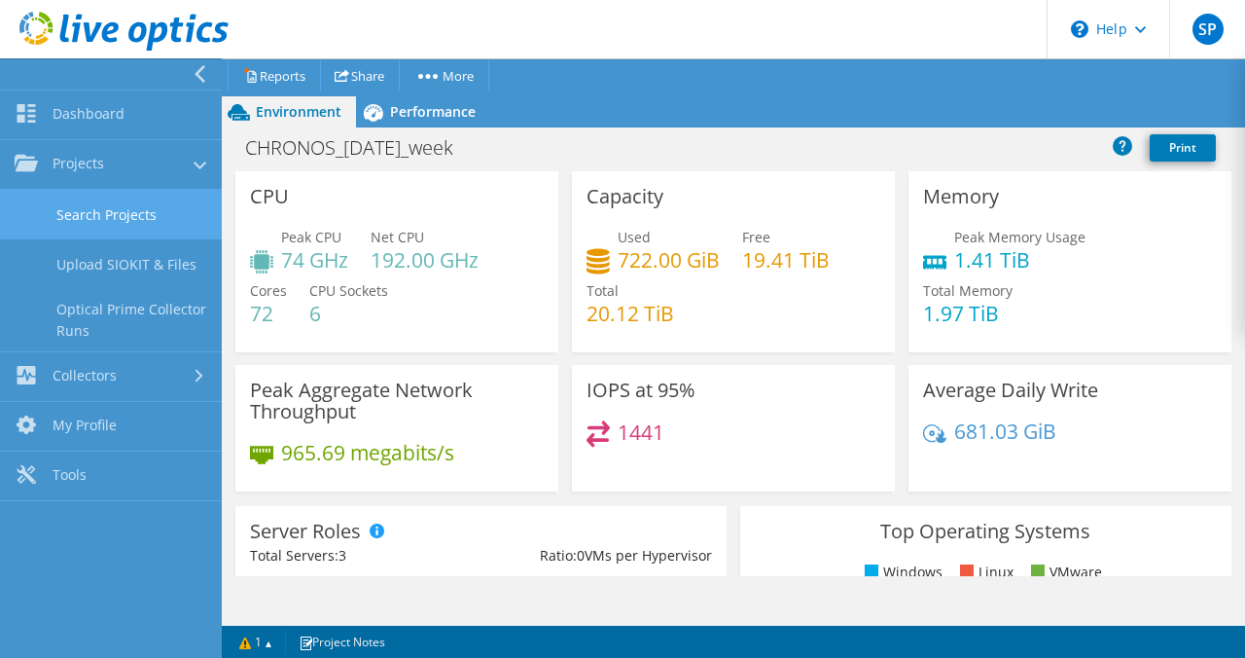
click at [118, 227] on link "Search Projects" at bounding box center [111, 215] width 222 height 50
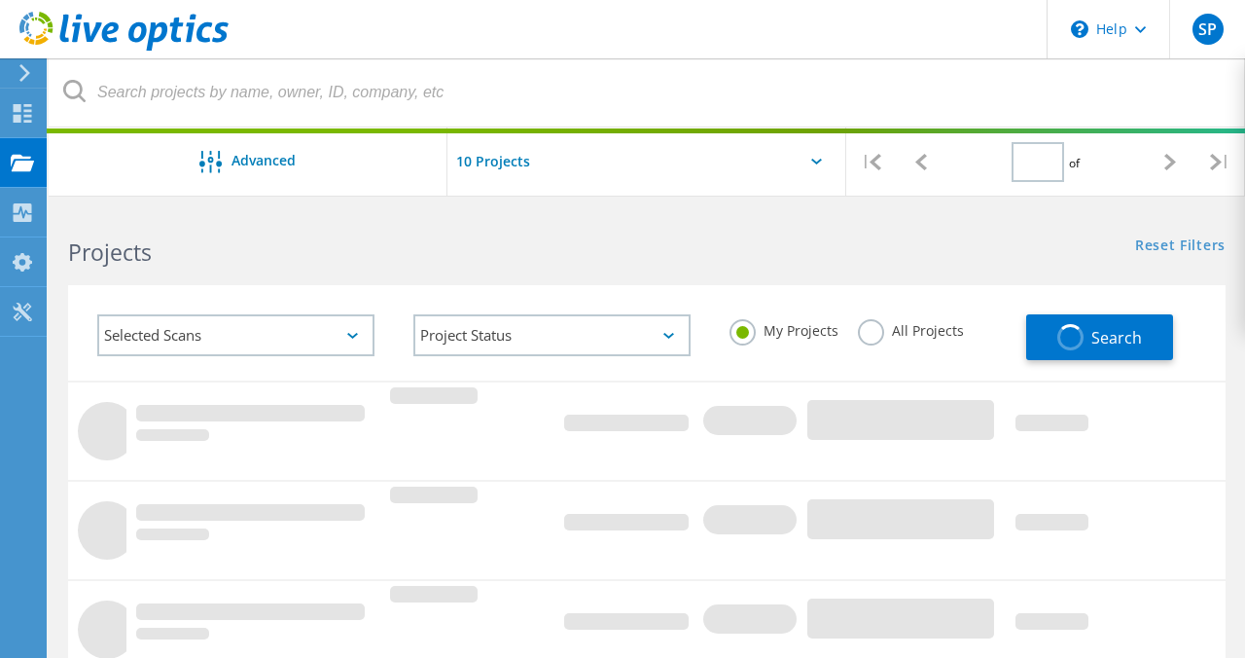
type input "1"
